Goal: Task Accomplishment & Management: Complete application form

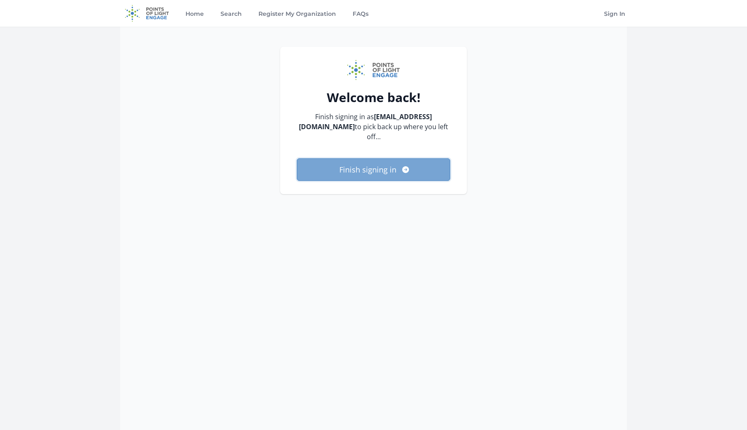
click at [372, 170] on button "Finish signing in" at bounding box center [373, 169] width 153 height 23
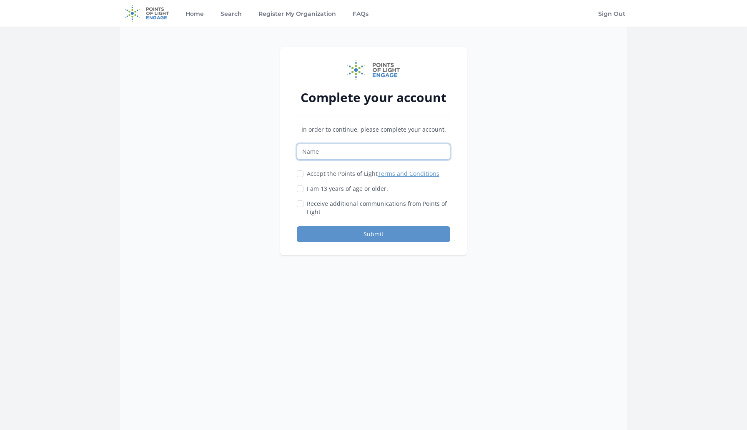
click at [354, 151] on input "Name" at bounding box center [373, 152] width 153 height 16
click at [282, 189] on div "Complete your account In order to continue, please complete your account. Accep…" at bounding box center [373, 151] width 187 height 209
click at [300, 188] on input "I am 13 years of age or older." at bounding box center [300, 188] width 7 height 7
checkbox input "true"
click at [303, 170] on input "Accept the Points of Light Terms and Conditions" at bounding box center [300, 173] width 7 height 7
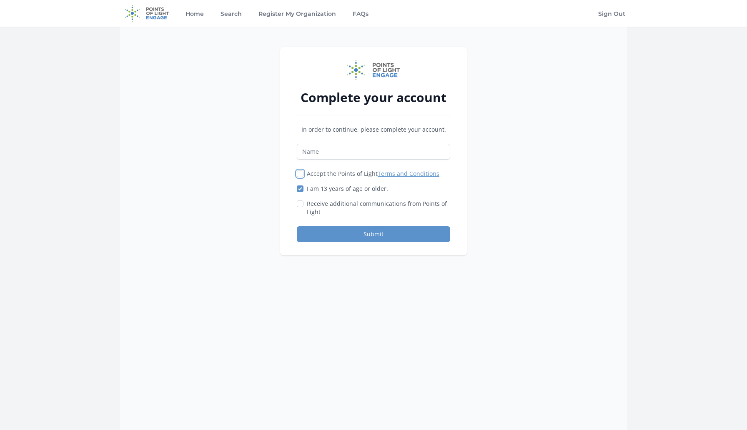
checkbox input "true"
click at [311, 152] on input "Name" at bounding box center [373, 152] width 153 height 16
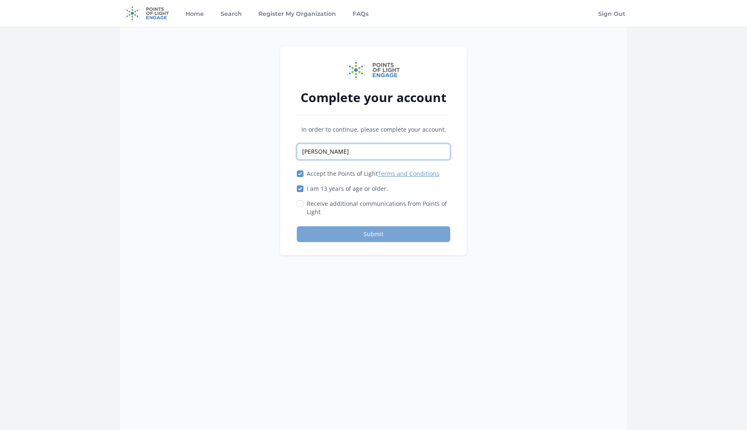
type input "Iasmina"
click at [344, 237] on button "Submit" at bounding box center [373, 234] width 153 height 16
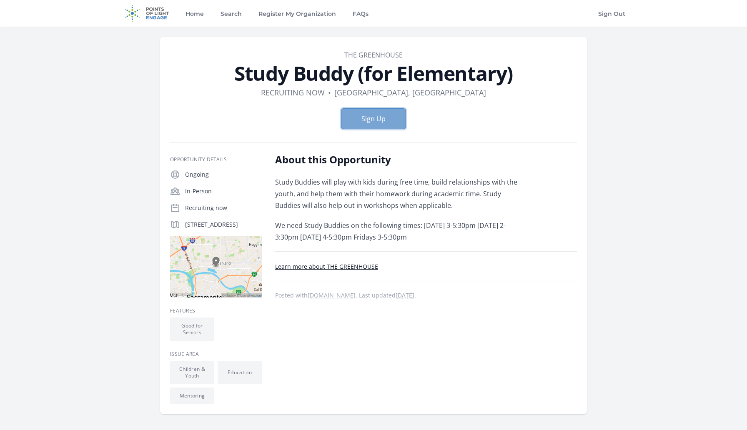
click at [362, 117] on button "Sign Up" at bounding box center [373, 118] width 65 height 21
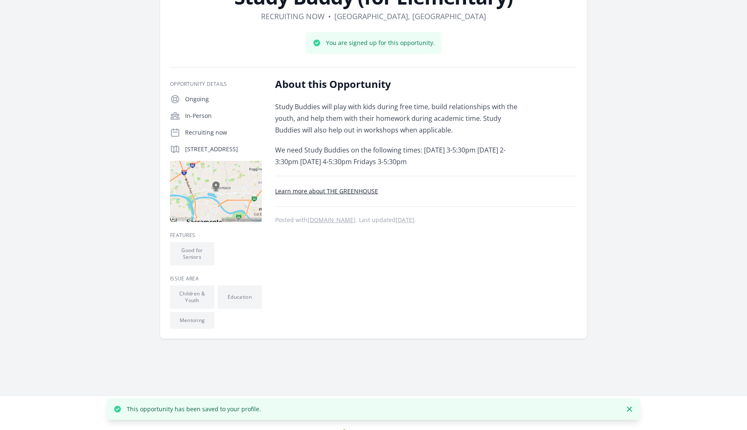
scroll to position [80, 0]
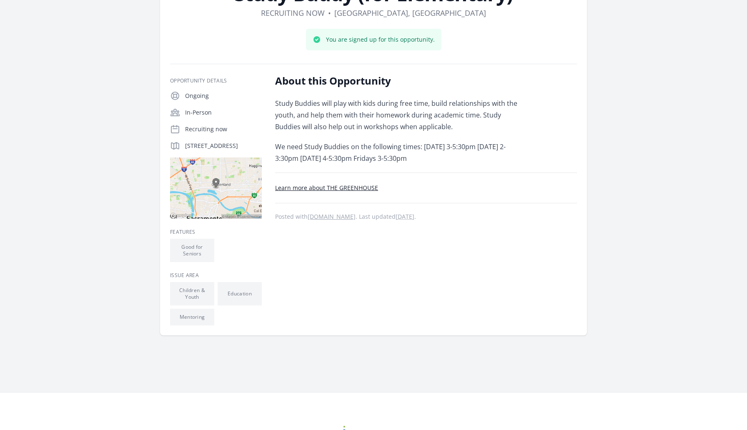
click at [192, 110] on p "In-Person" at bounding box center [223, 112] width 77 height 8
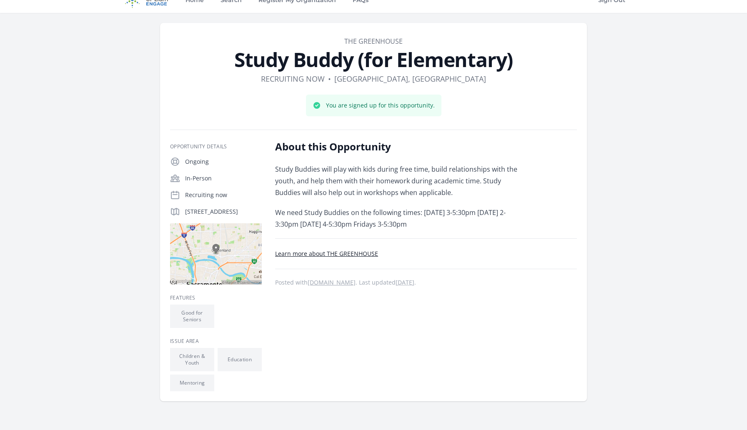
scroll to position [0, 0]
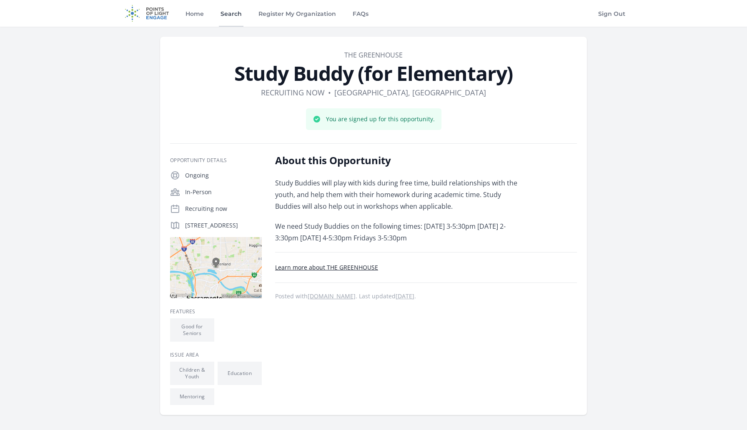
click at [233, 18] on link "Search" at bounding box center [231, 13] width 25 height 27
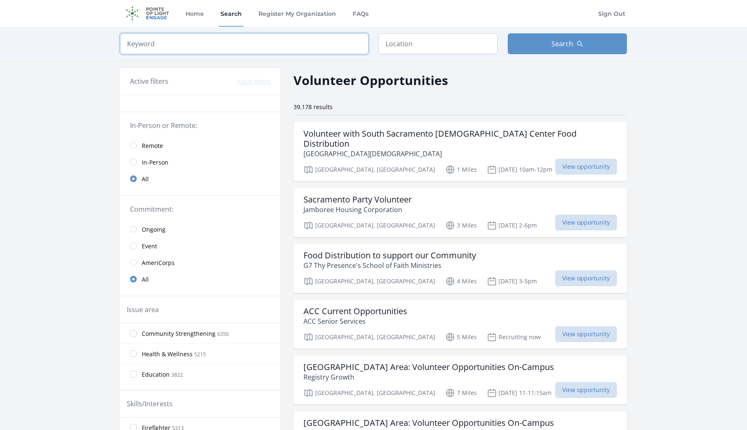
click at [223, 46] on input "search" at bounding box center [244, 43] width 248 height 21
type input "kids"
click button "submit" at bounding box center [0, 0] width 0 height 0
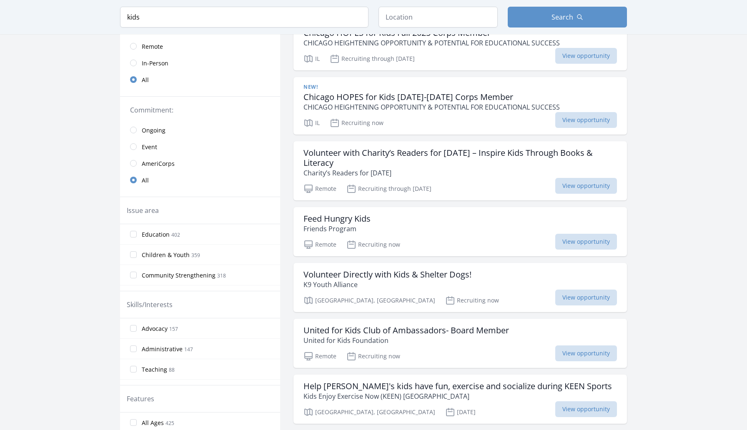
scroll to position [144, 0]
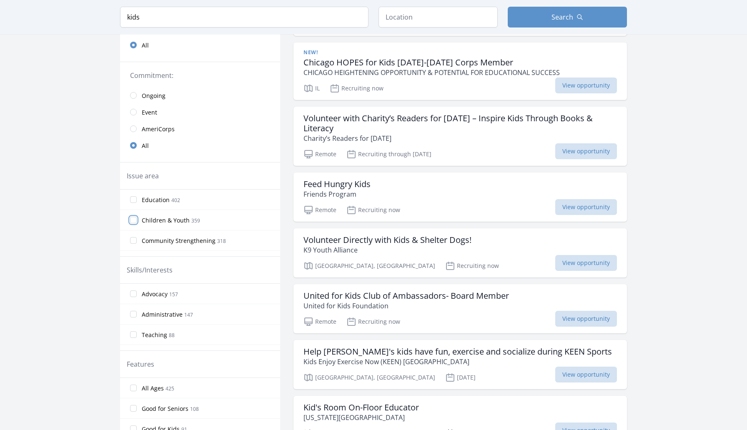
click at [131, 221] on input "Children & Youth 359" at bounding box center [133, 220] width 7 height 7
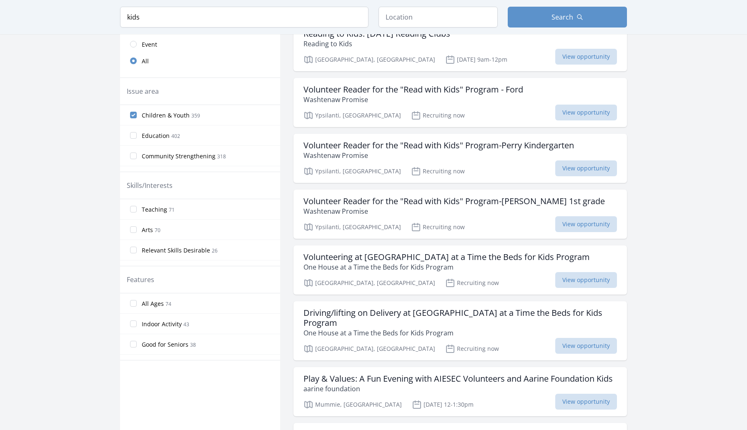
scroll to position [212, 0]
click at [600, 116] on span "View opportunity" at bounding box center [586, 112] width 62 height 16
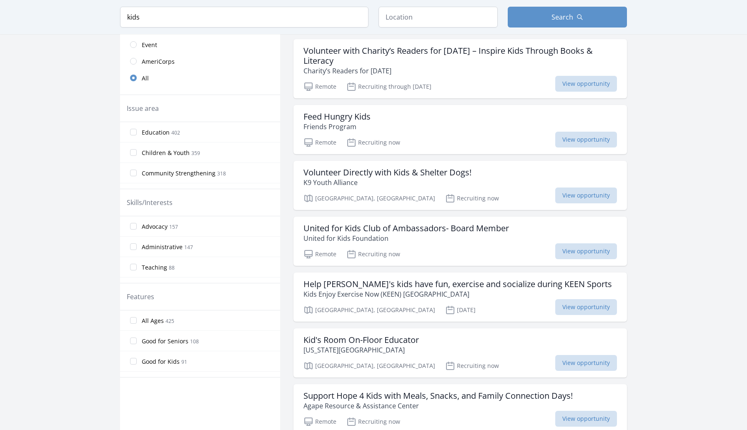
scroll to position [233, 0]
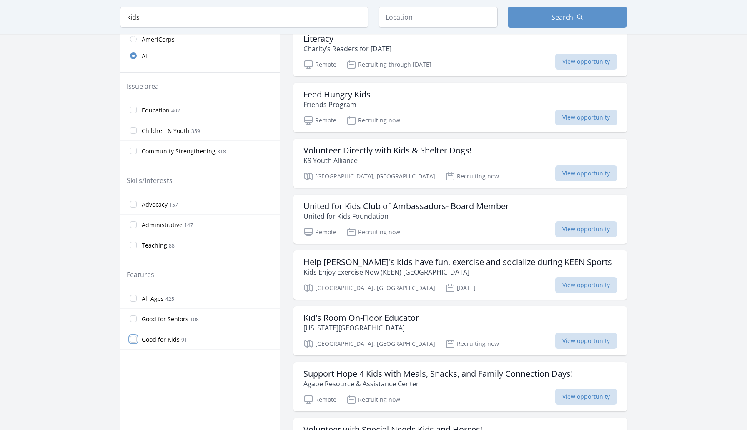
click at [133, 340] on input "Good for Kids 91" at bounding box center [133, 339] width 7 height 7
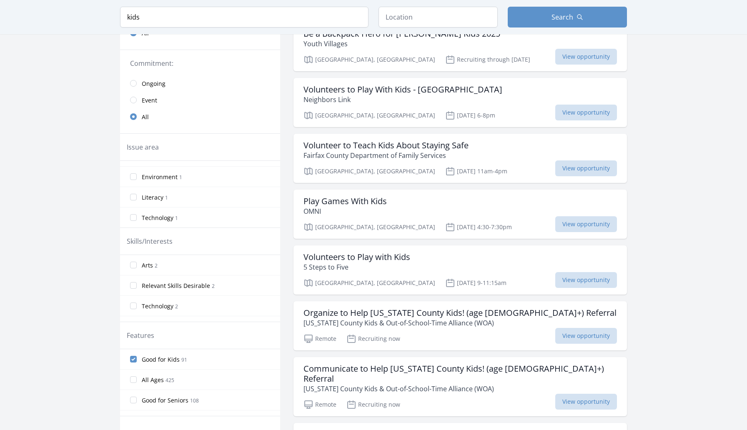
scroll to position [0, 0]
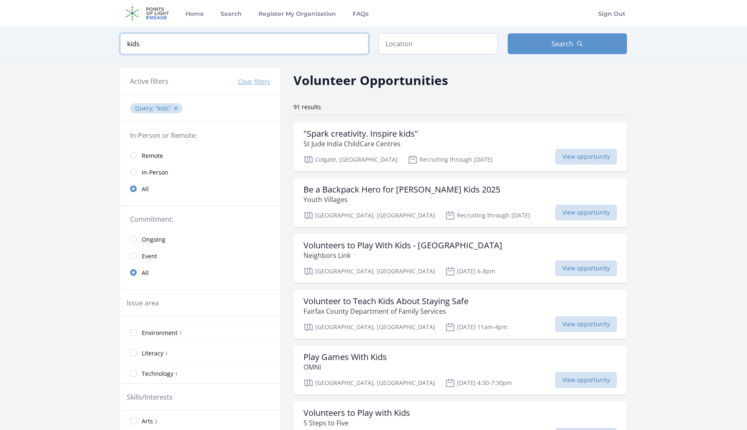
drag, startPoint x: 148, startPoint y: 48, endPoint x: 119, endPoint y: 44, distance: 29.5
click at [119, 44] on div "Keyword kids Location Search" at bounding box center [373, 44] width 533 height 34
click at [400, 47] on input "text" at bounding box center [437, 43] width 119 height 21
type input "Orangevale, CA 95662, USA"
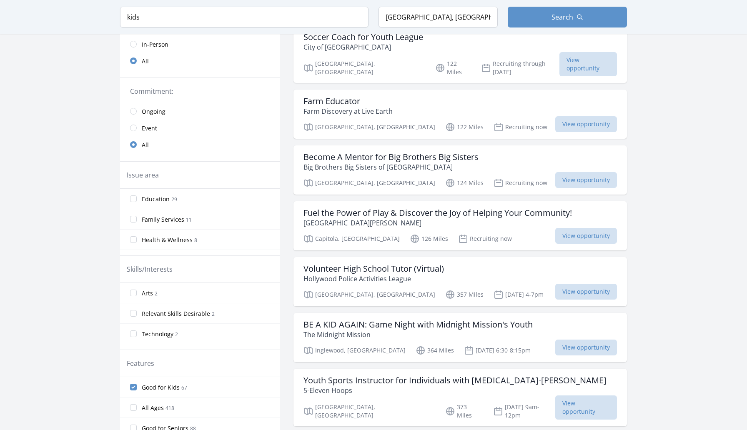
scroll to position [162, 0]
click at [560, 227] on span "View opportunity" at bounding box center [586, 235] width 62 height 16
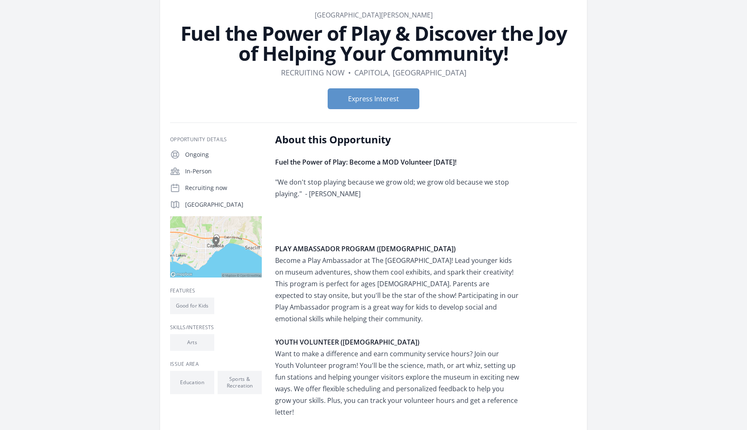
scroll to position [42, 0]
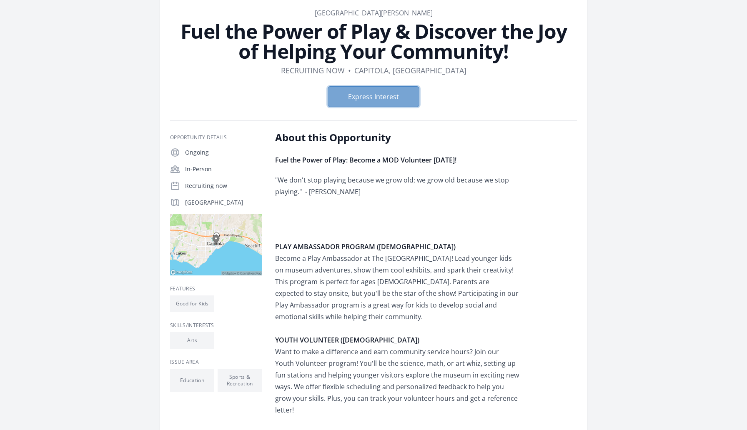
click at [380, 100] on button "Express Interest" at bounding box center [374, 96] width 92 height 21
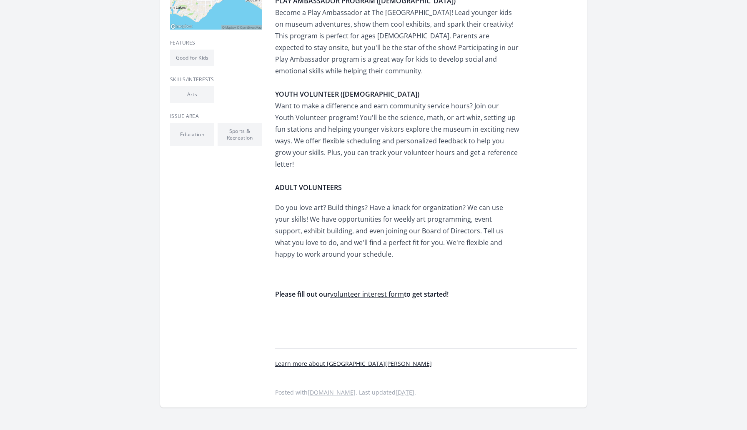
scroll to position [0, 0]
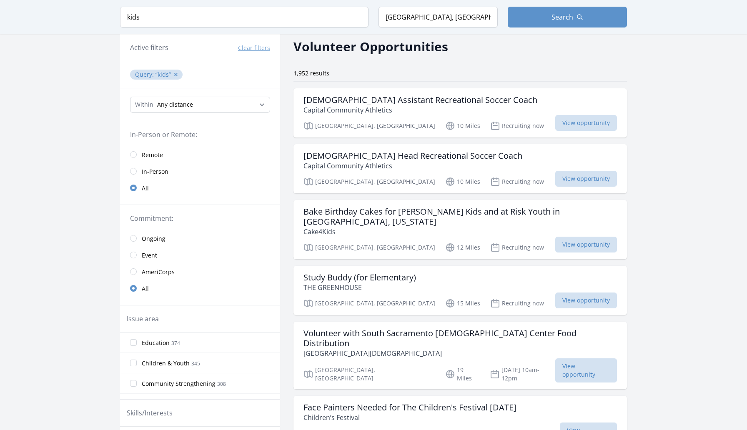
scroll to position [34, 0]
click at [568, 236] on span "View opportunity" at bounding box center [586, 244] width 62 height 16
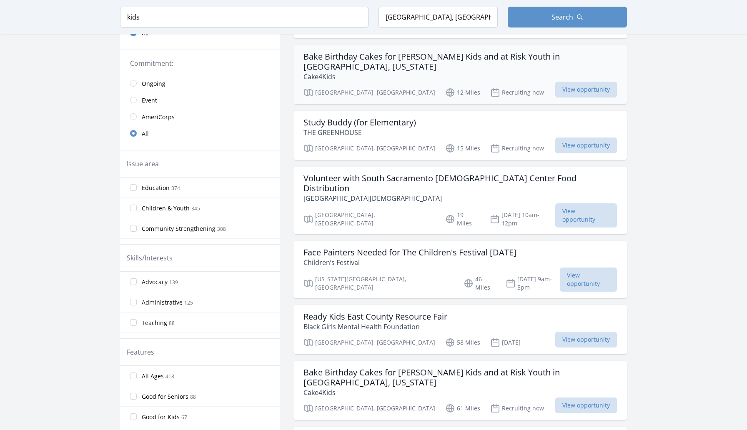
scroll to position [200, 0]
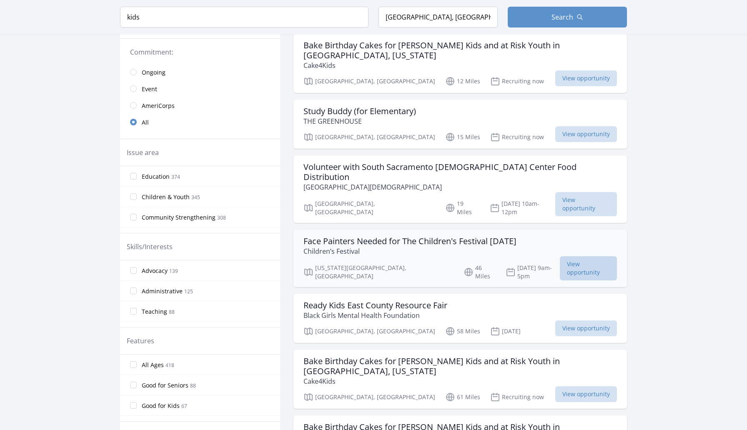
click at [578, 256] on span "View opportunity" at bounding box center [588, 268] width 57 height 24
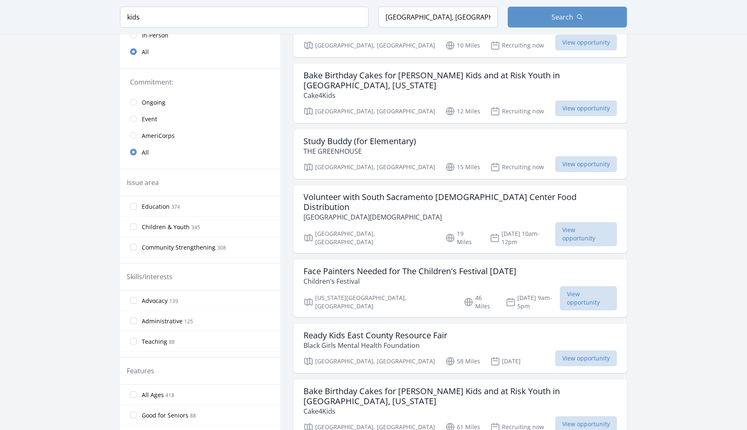
scroll to position [189, 0]
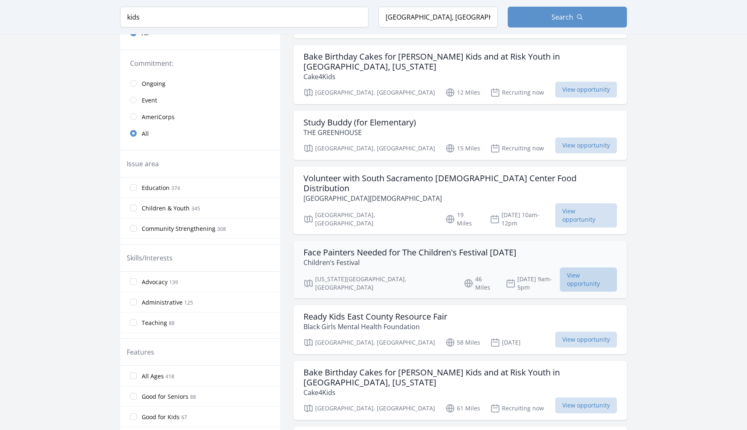
click at [597, 268] on span "View opportunity" at bounding box center [588, 280] width 57 height 24
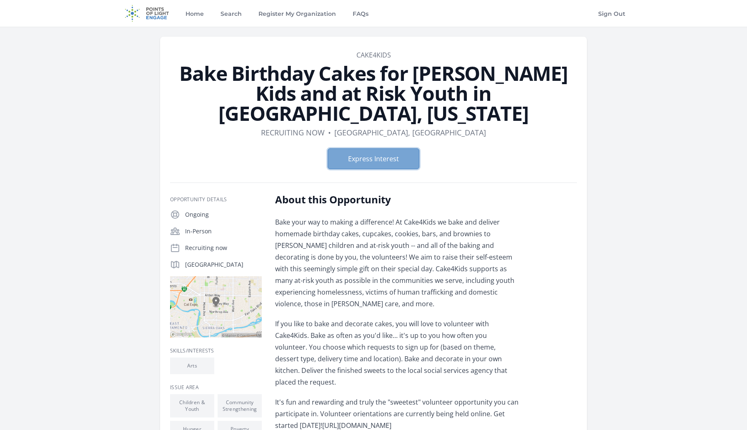
click at [384, 148] on button "Express Interest" at bounding box center [374, 158] width 92 height 21
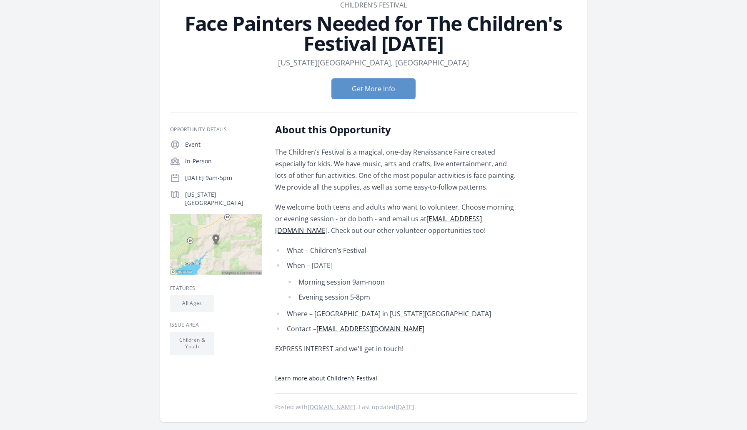
scroll to position [50, 0]
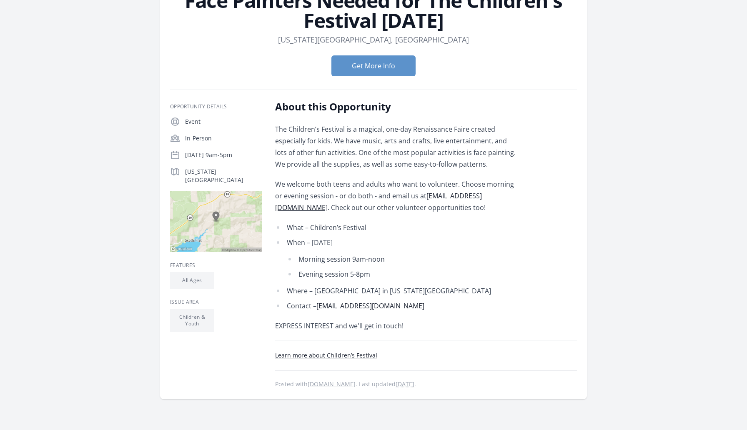
scroll to position [92, 0]
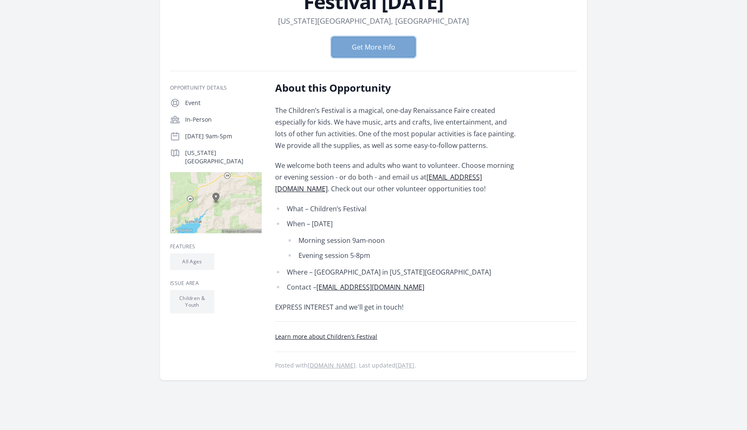
click at [366, 49] on button "Get More Info" at bounding box center [373, 47] width 84 height 21
